Goal: Task Accomplishment & Management: Use online tool/utility

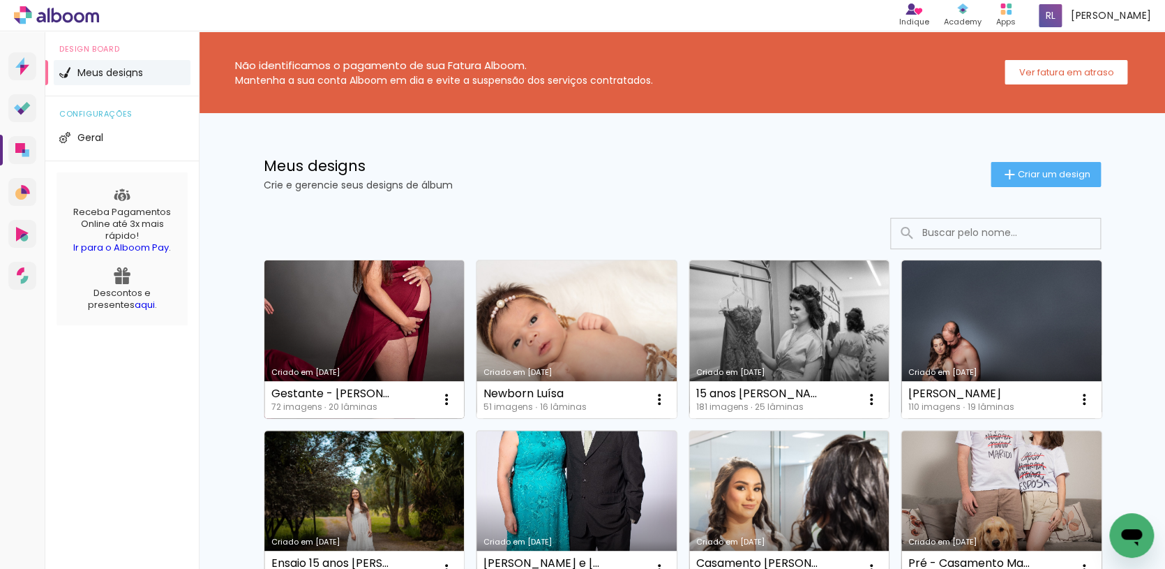
click at [426, 342] on link "Criado em [DATE]" at bounding box center [364, 339] width 200 height 158
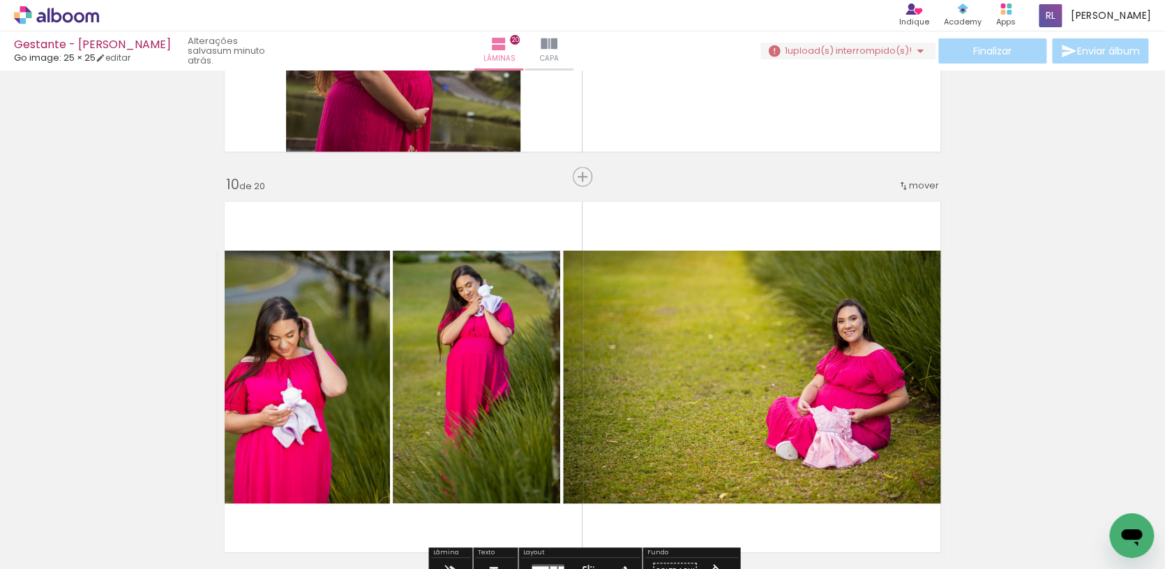
scroll to position [0, 269]
